Goal: Information Seeking & Learning: Understand process/instructions

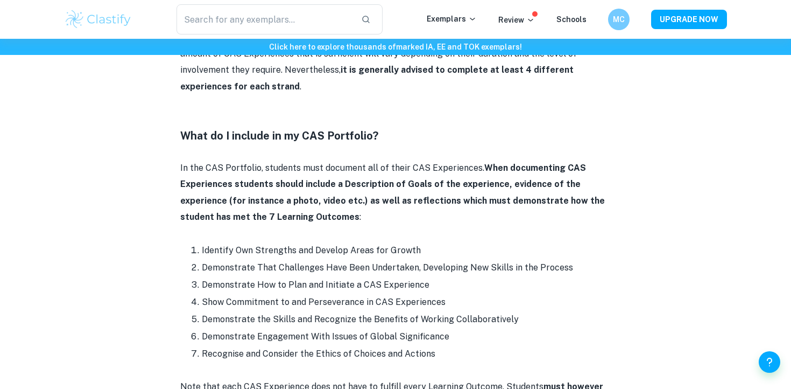
scroll to position [664, 0]
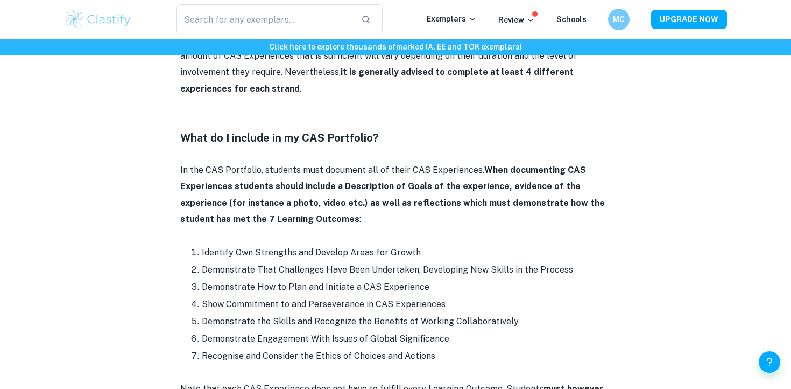
click at [339, 278] on li "Demonstrate How to Plan and Initiate a CAS Experience" at bounding box center [406, 286] width 409 height 17
click at [332, 276] on div at bounding box center [332, 276] width 0 height 0
click at [345, 296] on li "Show Commitment to and Perseverance in CAS Experiences" at bounding box center [406, 304] width 409 height 17
click at [334, 296] on li "Show Commitment to and Perseverance in CAS Experiences" at bounding box center [406, 304] width 409 height 17
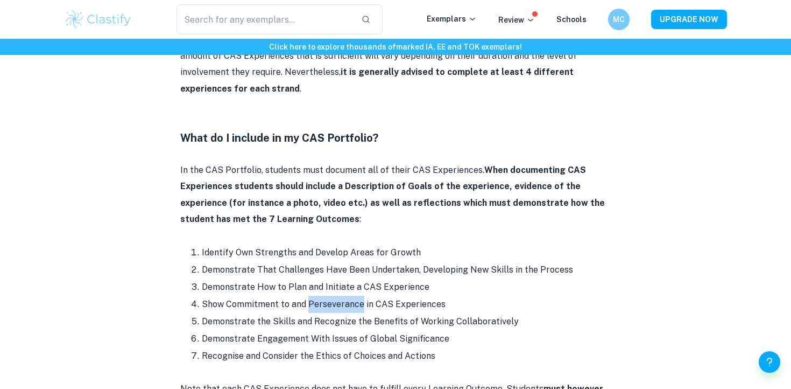
click at [334, 296] on li "Show Commitment to and Perseverance in CAS Experiences" at bounding box center [406, 304] width 409 height 17
click at [327, 293] on div at bounding box center [327, 293] width 0 height 0
click at [335, 313] on li "Demonstrate the Skills and Recognize the Benefits of Working Collaboratively" at bounding box center [406, 321] width 409 height 17
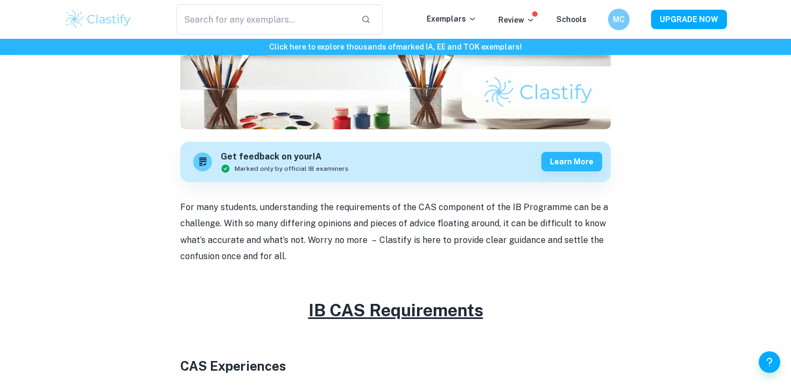
scroll to position [237, 0]
